Goal: Task Accomplishment & Management: Complete application form

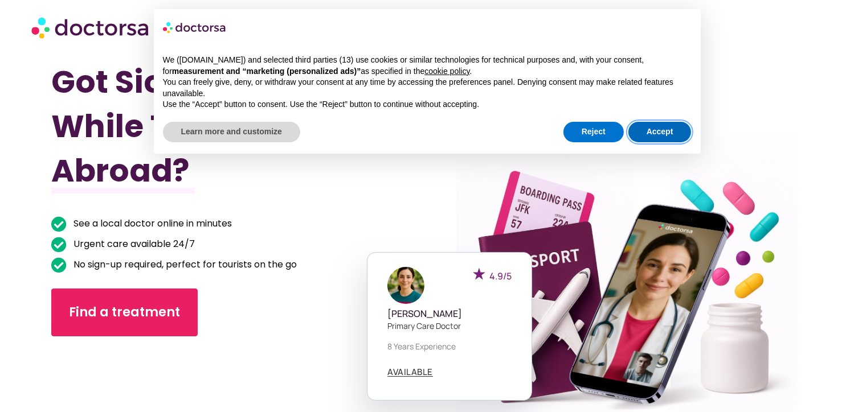
click at [679, 125] on button "Accept" at bounding box center [659, 132] width 63 height 20
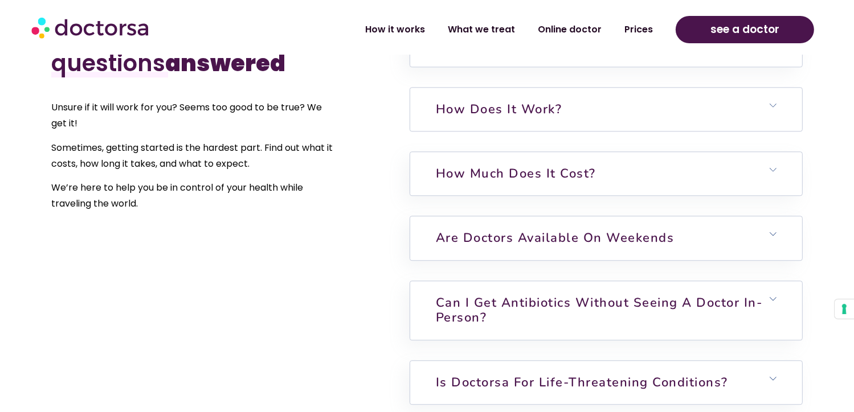
scroll to position [2763, 0]
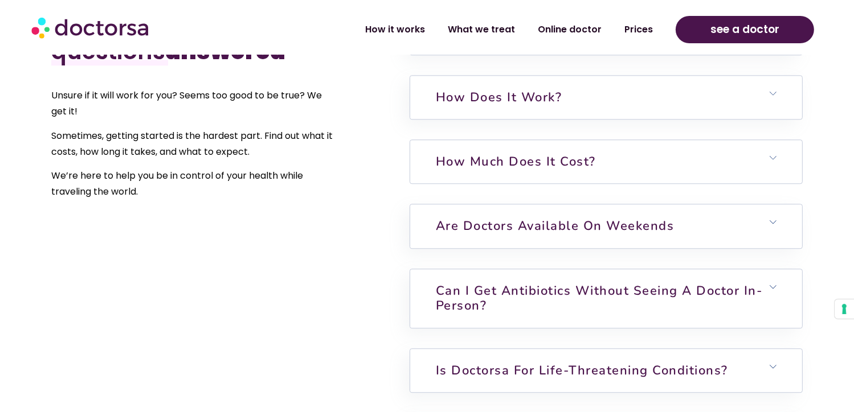
click at [646, 140] on h6 "How much does it cost?" at bounding box center [606, 161] width 392 height 43
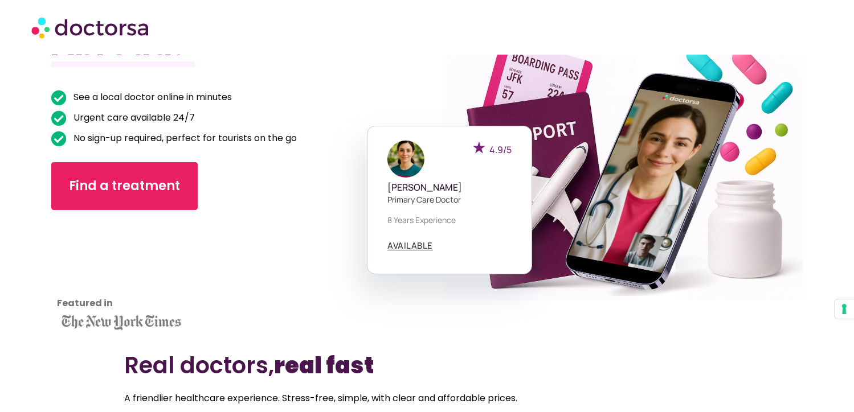
scroll to position [128, 0]
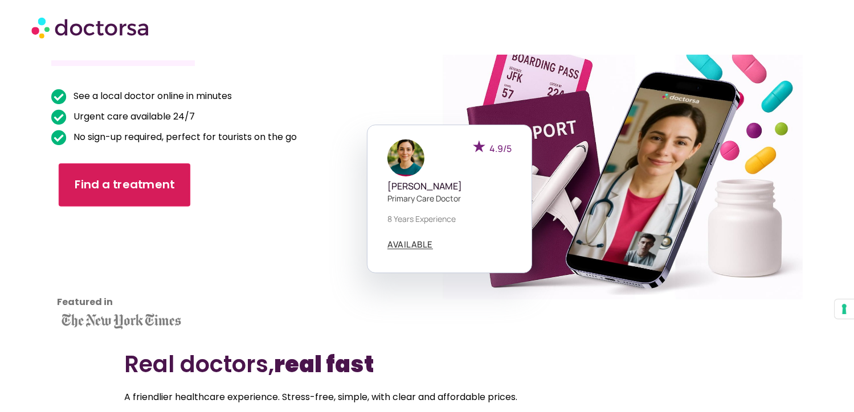
click at [159, 180] on span "Find a treatment" at bounding box center [125, 185] width 100 height 17
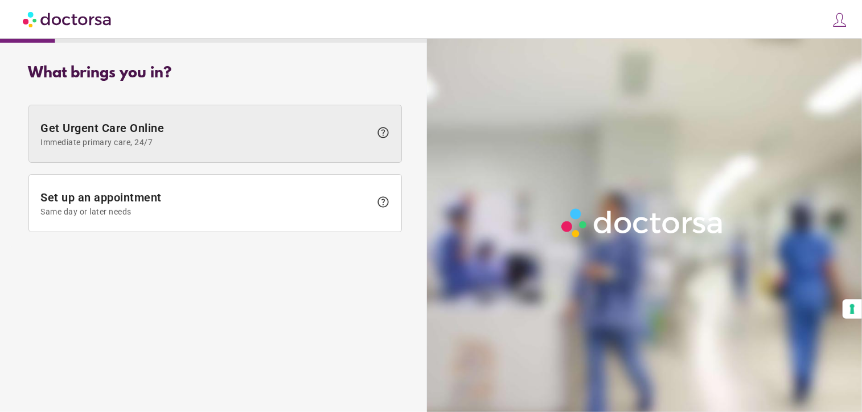
click at [180, 134] on span "Get Urgent Care Online Immediate primary care, 24/7" at bounding box center [205, 134] width 330 height 26
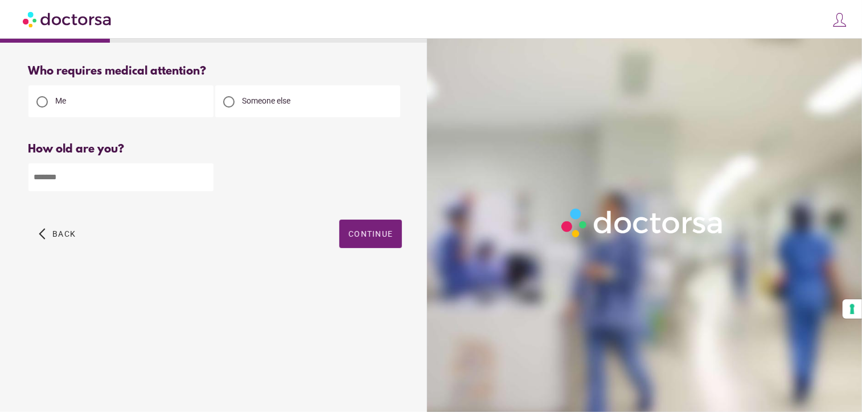
click at [108, 172] on input "number" at bounding box center [120, 177] width 185 height 28
type input "**"
click at [385, 239] on span "Continue" at bounding box center [370, 233] width 44 height 9
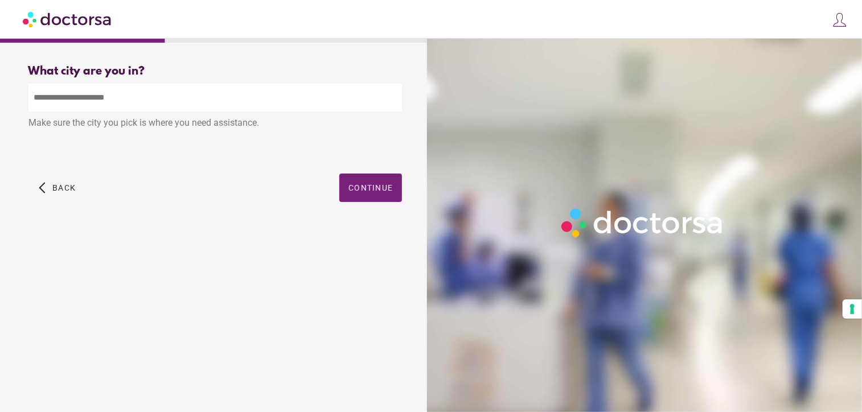
click at [194, 100] on input "text" at bounding box center [215, 98] width 374 height 28
click at [169, 92] on input "text" at bounding box center [215, 98] width 374 height 28
click at [190, 293] on div "What brings you in? Get Urgent Care Online Immediate primary care, 24/7 help Se…" at bounding box center [215, 221] width 419 height 330
click at [123, 87] on input "text" at bounding box center [215, 98] width 374 height 28
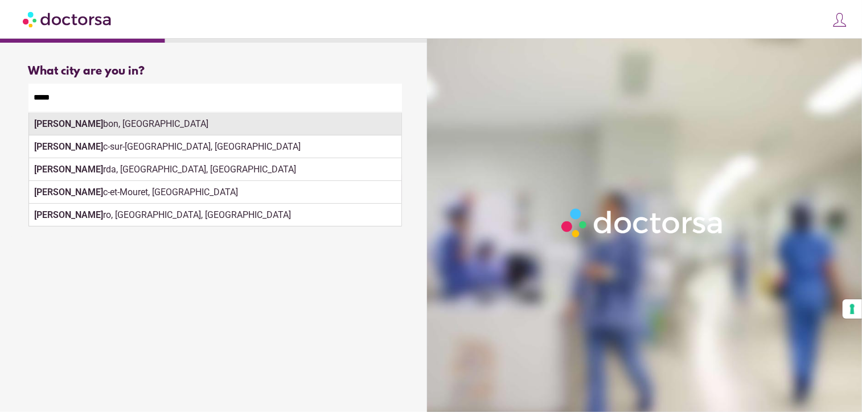
click at [109, 129] on div "Lissa bon, Portugal" at bounding box center [215, 124] width 372 height 23
type input "**********"
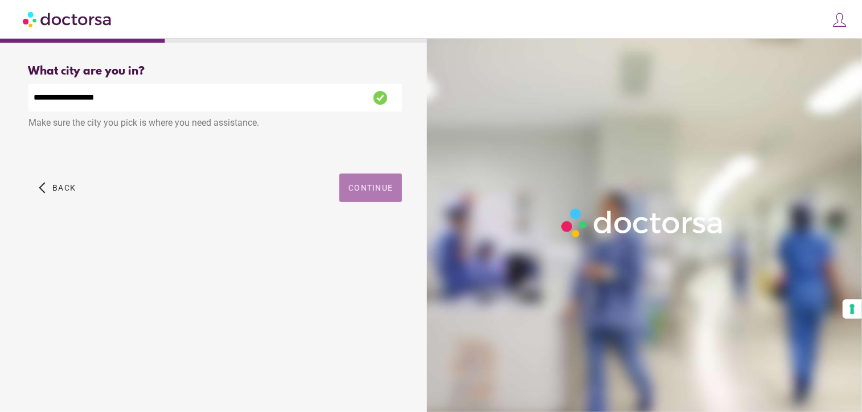
click at [372, 183] on span "button" at bounding box center [370, 188] width 63 height 28
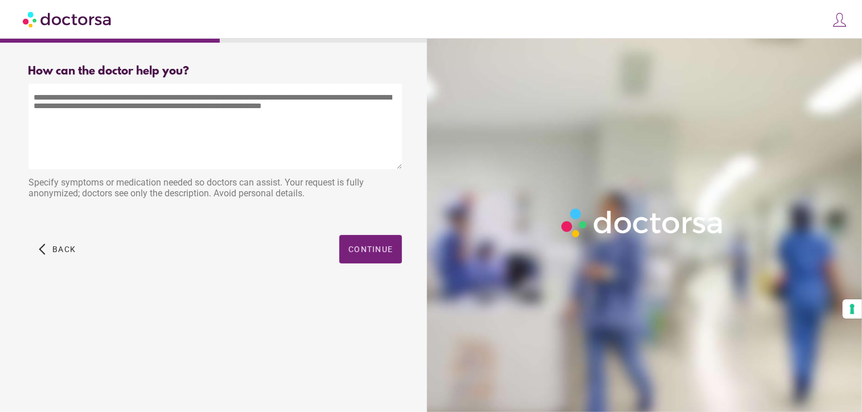
click at [134, 101] on textarea at bounding box center [215, 126] width 374 height 85
click at [222, 95] on textarea at bounding box center [215, 126] width 374 height 85
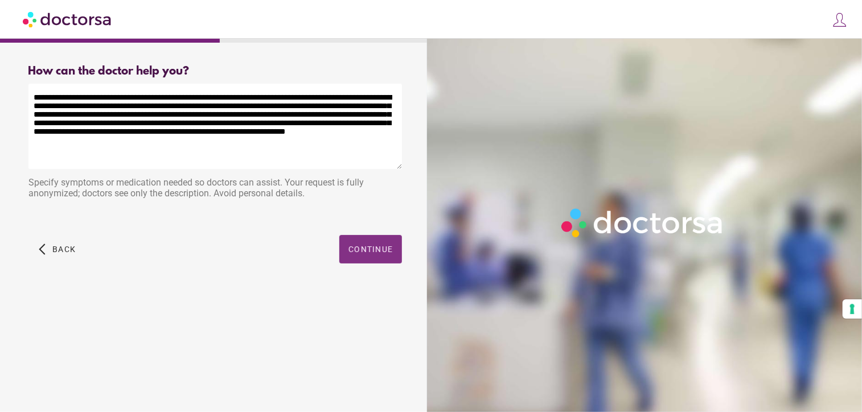
type textarea "**********"
click at [379, 261] on span "button" at bounding box center [370, 249] width 63 height 28
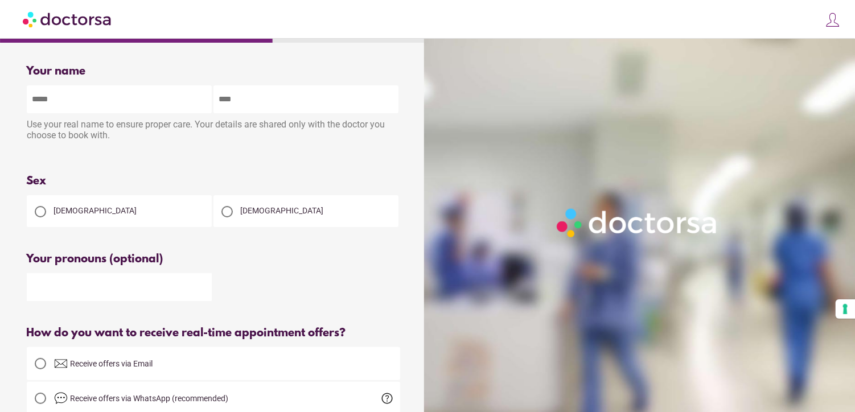
click at [149, 102] on input "text" at bounding box center [119, 99] width 185 height 28
type input "****"
type input "********"
type input "**********"
click at [240, 220] on div at bounding box center [227, 211] width 27 height 27
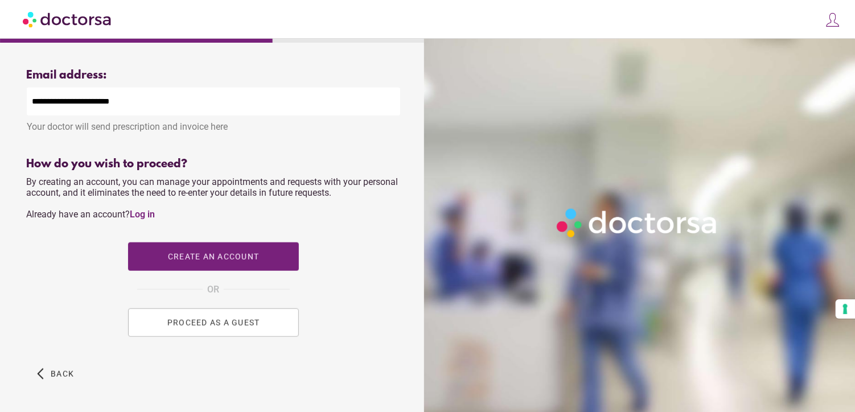
scroll to position [403, 0]
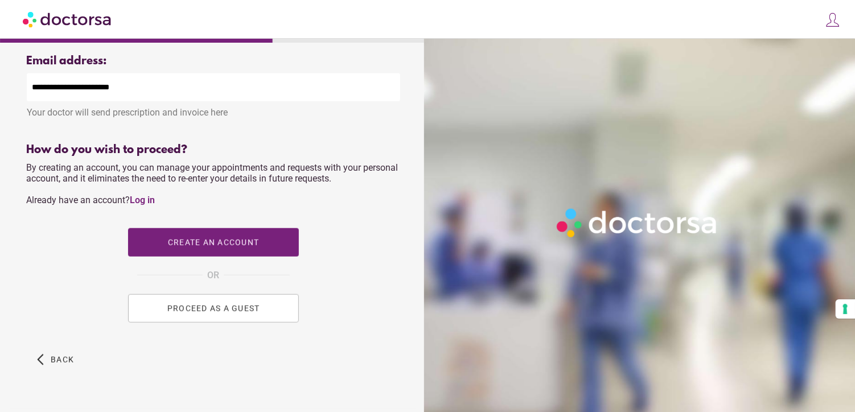
click at [218, 311] on span "PROCEED AS A GUEST" at bounding box center [213, 308] width 93 height 9
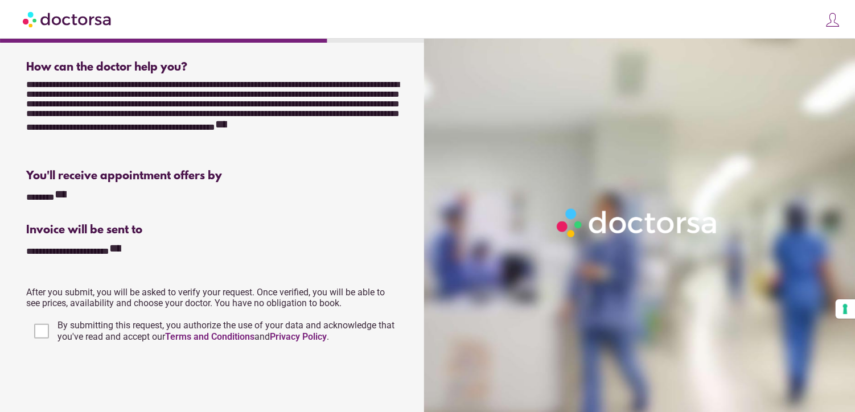
scroll to position [295, 0]
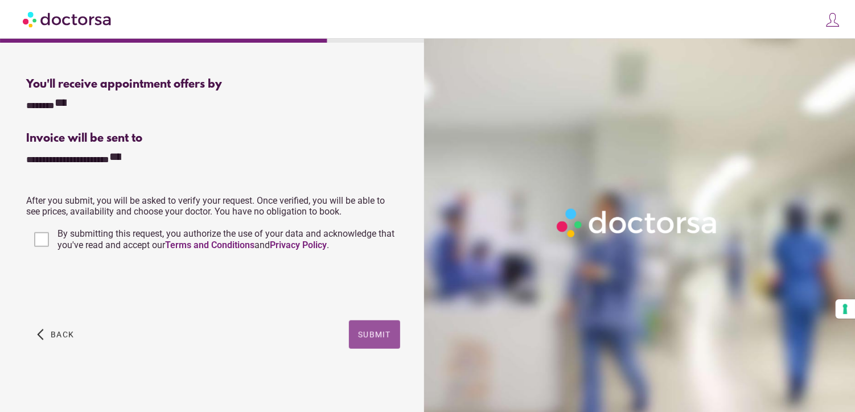
click at [381, 329] on span "button" at bounding box center [374, 335] width 51 height 28
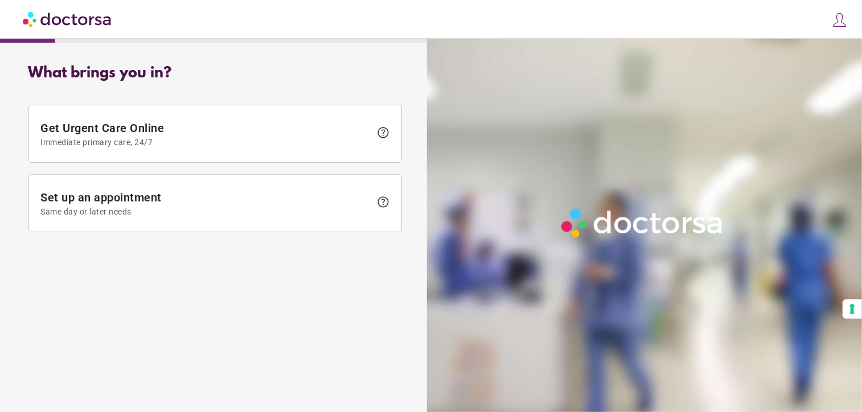
drag, startPoint x: 0, startPoint y: 0, endPoint x: 251, endPoint y: 94, distance: 267.6
click at [251, 94] on div "What brings you in? Get Urgent Care Online Immediate primary care, 24/7 help Se…" at bounding box center [215, 151] width 410 height 191
